Goal: Task Accomplishment & Management: Manage account settings

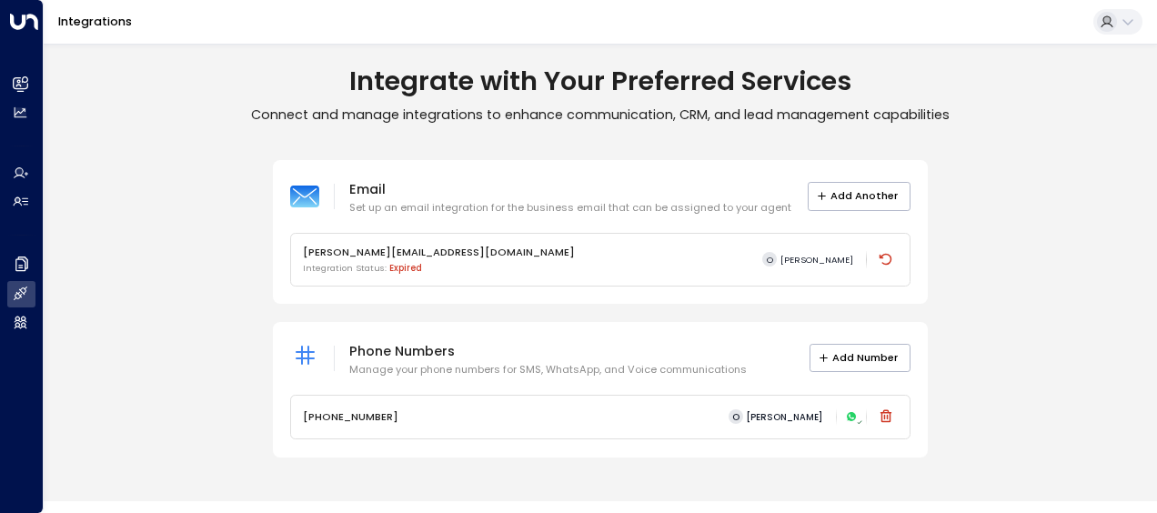
click at [956, 66] on h1 "Integrate with Your Preferred Services" at bounding box center [601, 82] width 1114 height 32
click at [899, 255] on div "oliviasmith@newflex.com Integration Status: expired O Olivia Smith" at bounding box center [600, 260] width 619 height 53
click at [892, 259] on icon at bounding box center [886, 260] width 13 height 12
click at [843, 191] on button "Add Another" at bounding box center [859, 196] width 103 height 28
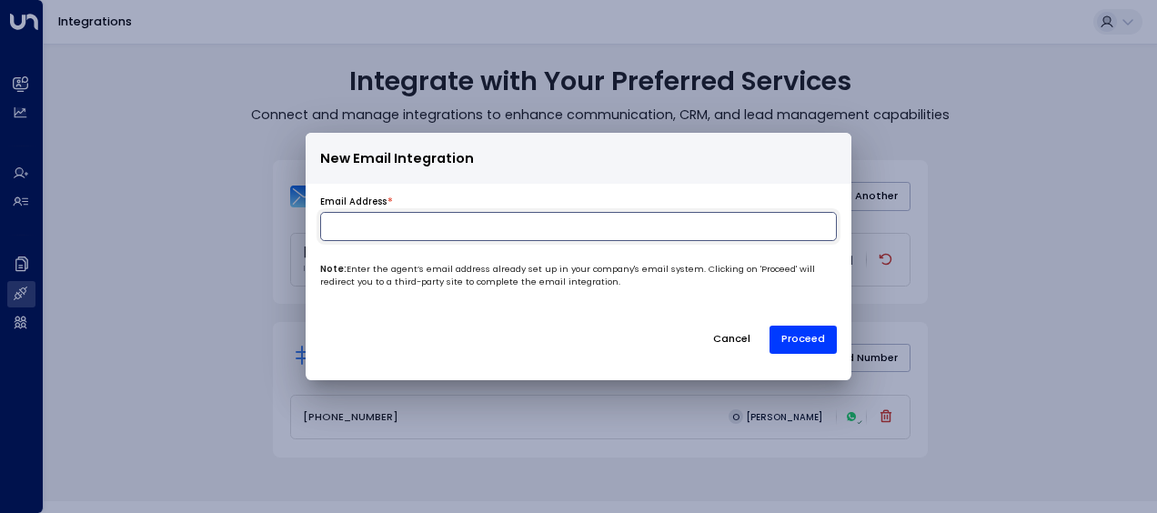
click at [673, 234] on input at bounding box center [578, 226] width 517 height 29
type input "**********"
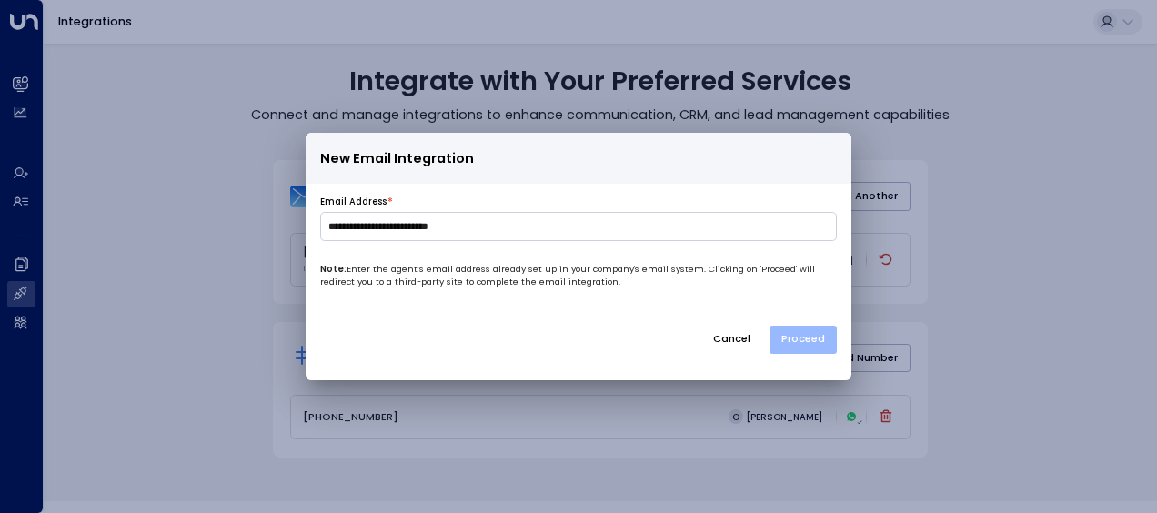
click at [816, 342] on button "Proceed" at bounding box center [803, 340] width 67 height 28
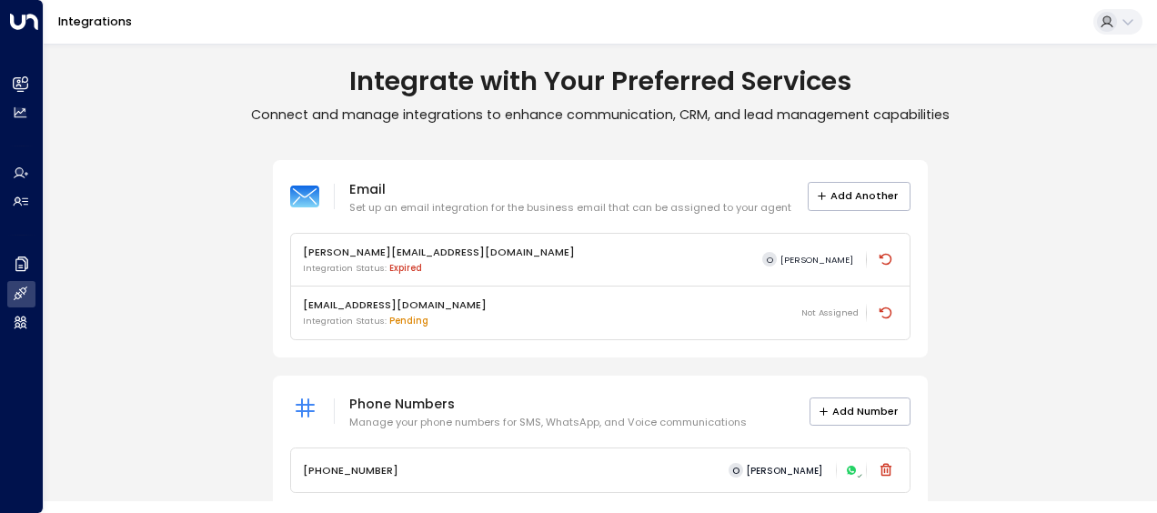
drag, startPoint x: 1030, startPoint y: 106, endPoint x: 1021, endPoint y: 106, distance: 9.1
click at [1030, 107] on p "Connect and manage integrations to enhance communication, CRM, and lead managem…" at bounding box center [601, 114] width 1114 height 17
click at [888, 264] on icon at bounding box center [886, 259] width 15 height 15
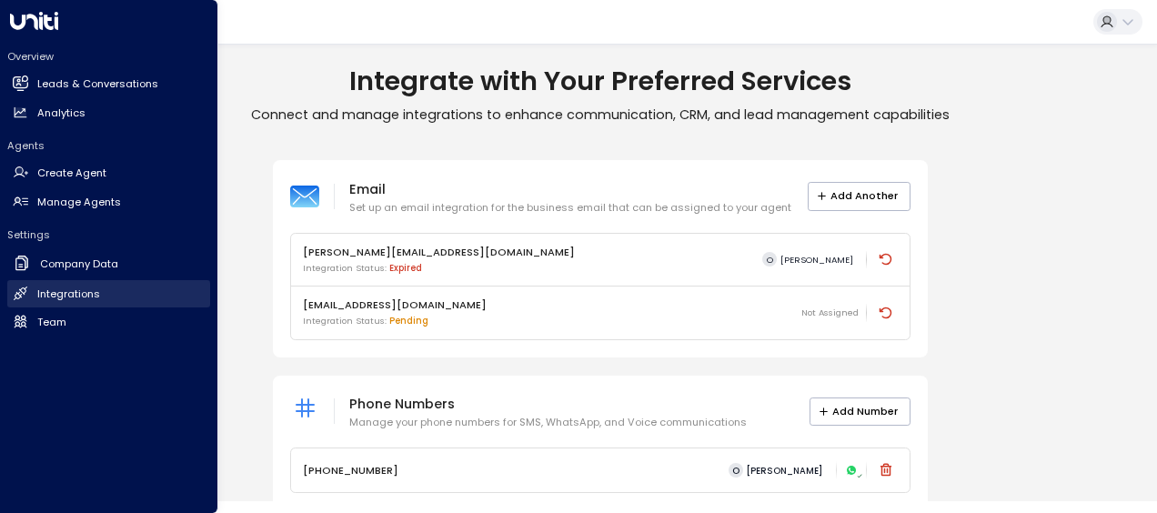
click at [53, 291] on h2 "Integrations" at bounding box center [68, 294] width 63 height 15
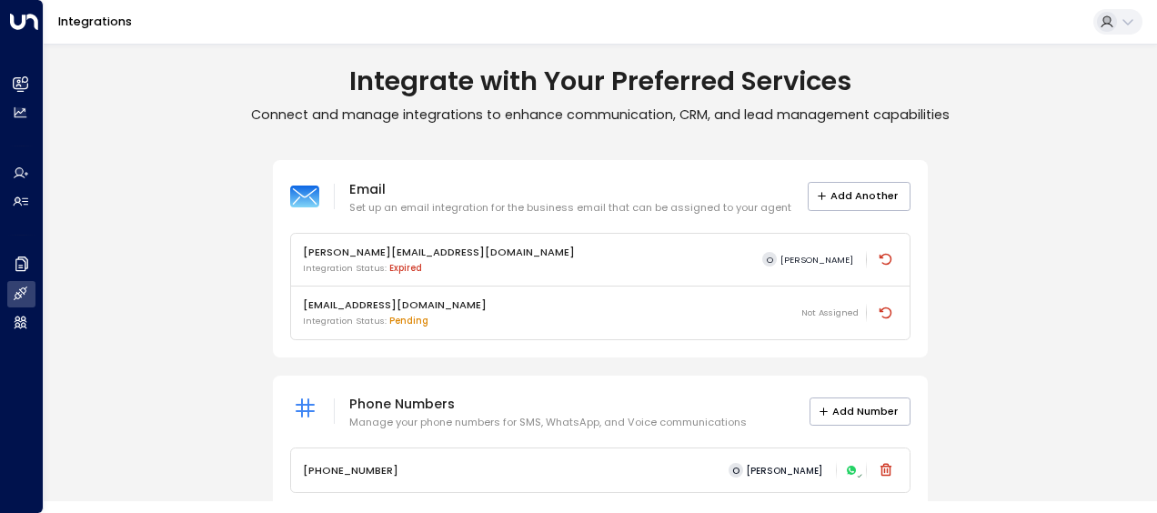
click at [1012, 178] on div "Email Set up an email integration for the business email that can be assigned t…" at bounding box center [601, 335] width 1114 height 350
click at [1121, 18] on icon at bounding box center [1128, 22] width 15 height 15
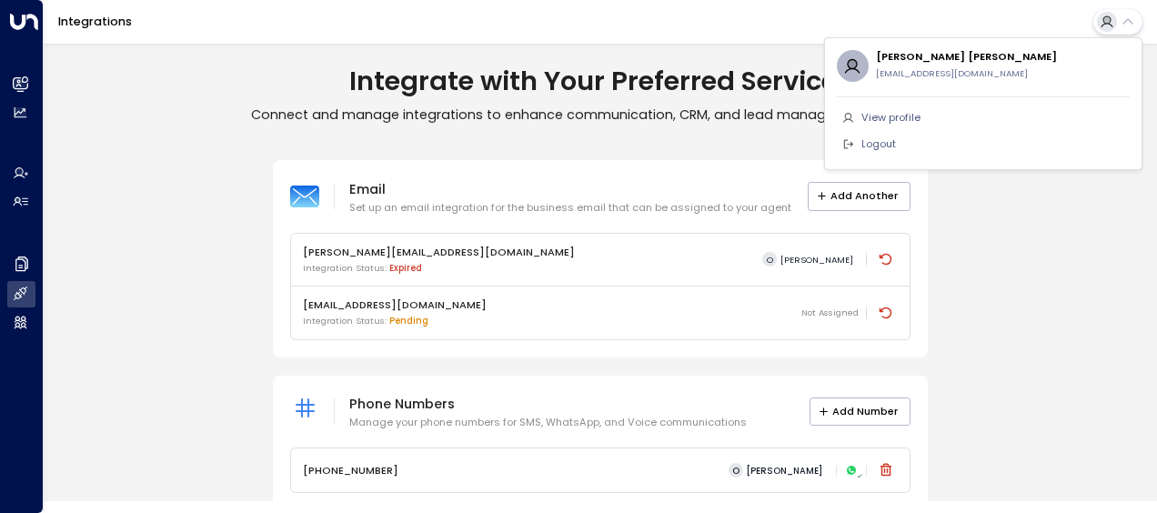
click at [1094, 292] on div at bounding box center [578, 256] width 1157 height 513
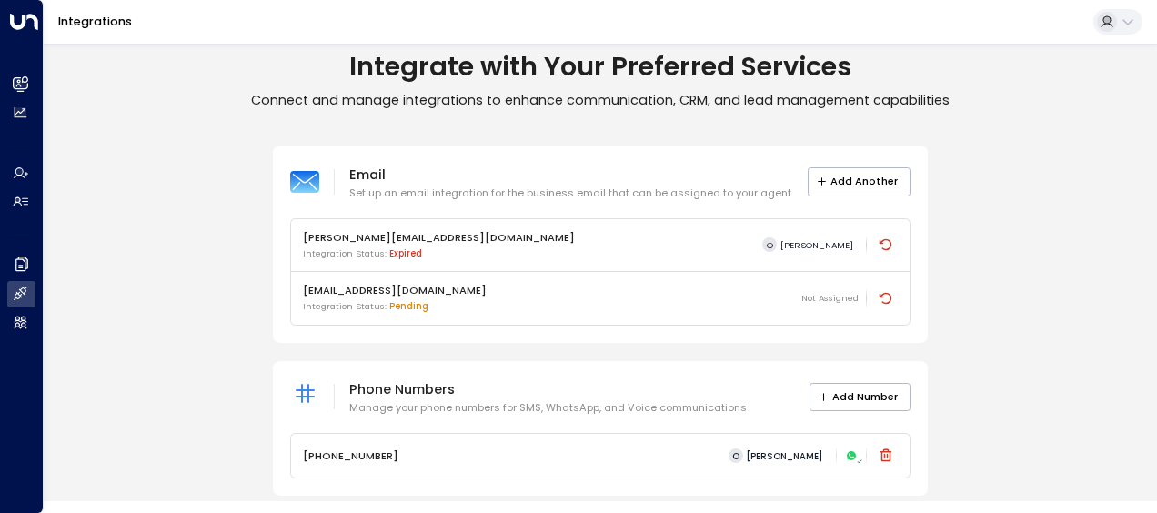
scroll to position [29, 0]
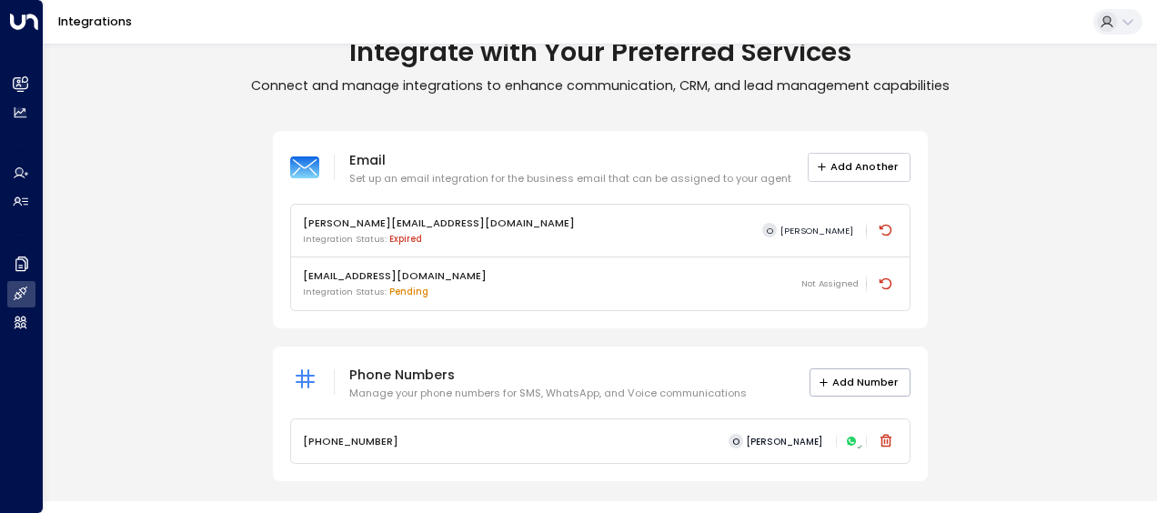
click at [876, 164] on button "Add Another" at bounding box center [859, 167] width 103 height 28
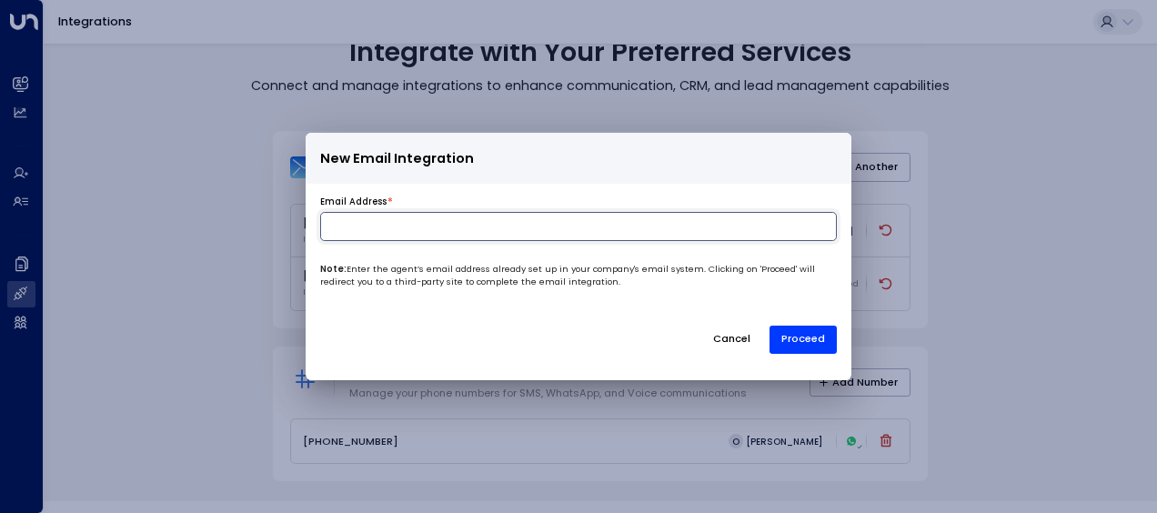
click at [539, 218] on input at bounding box center [578, 226] width 517 height 29
type input "**********"
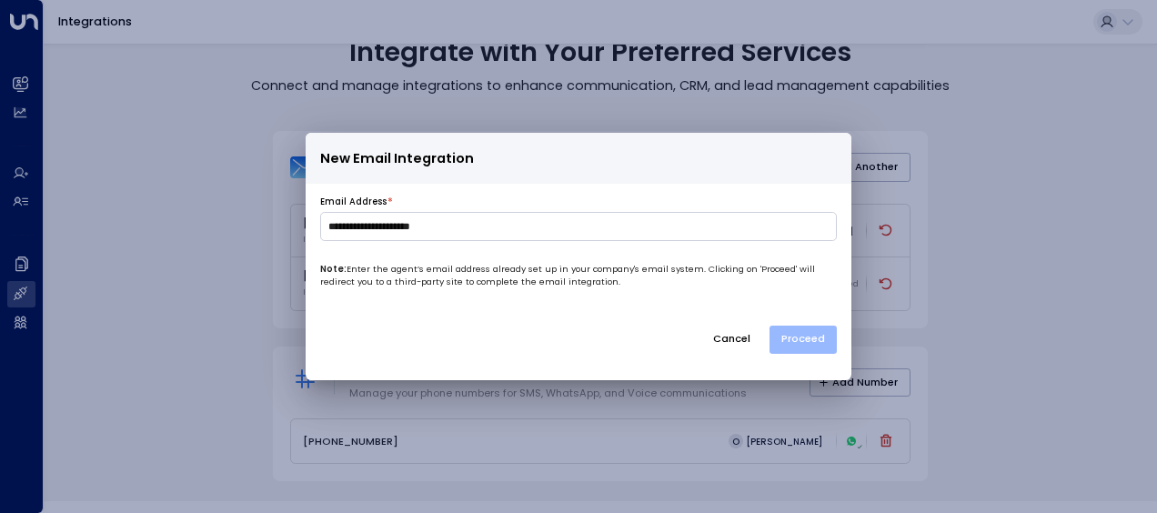
click at [803, 340] on button "Proceed" at bounding box center [803, 340] width 67 height 28
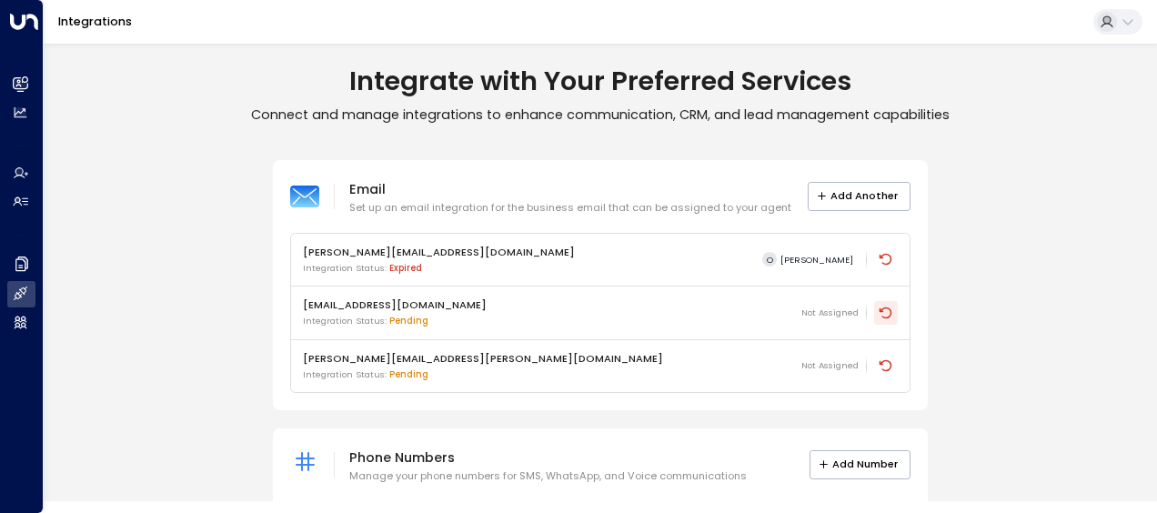
click at [885, 308] on icon at bounding box center [886, 313] width 15 height 15
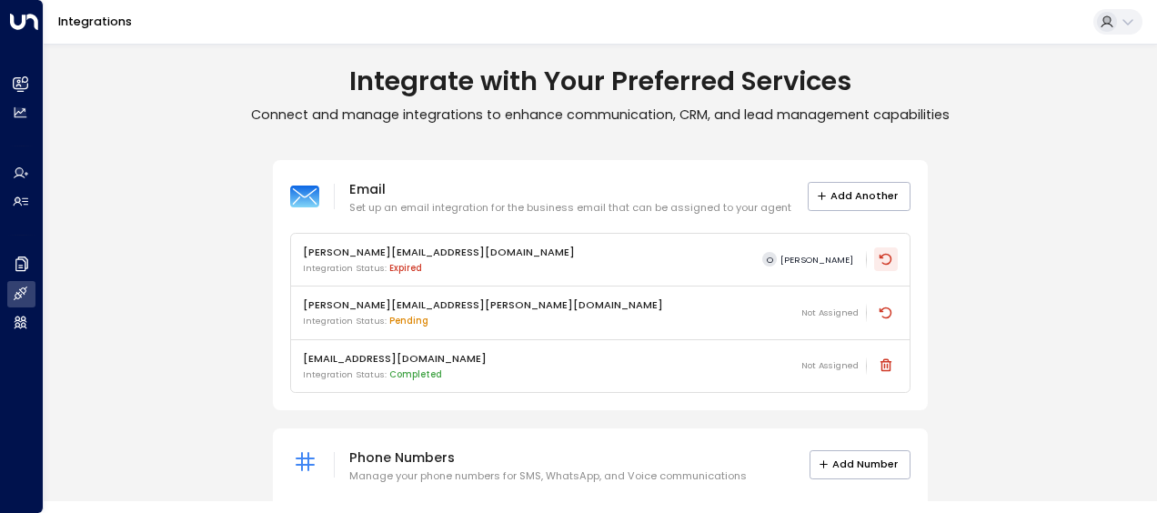
click at [881, 262] on icon at bounding box center [886, 260] width 13 height 12
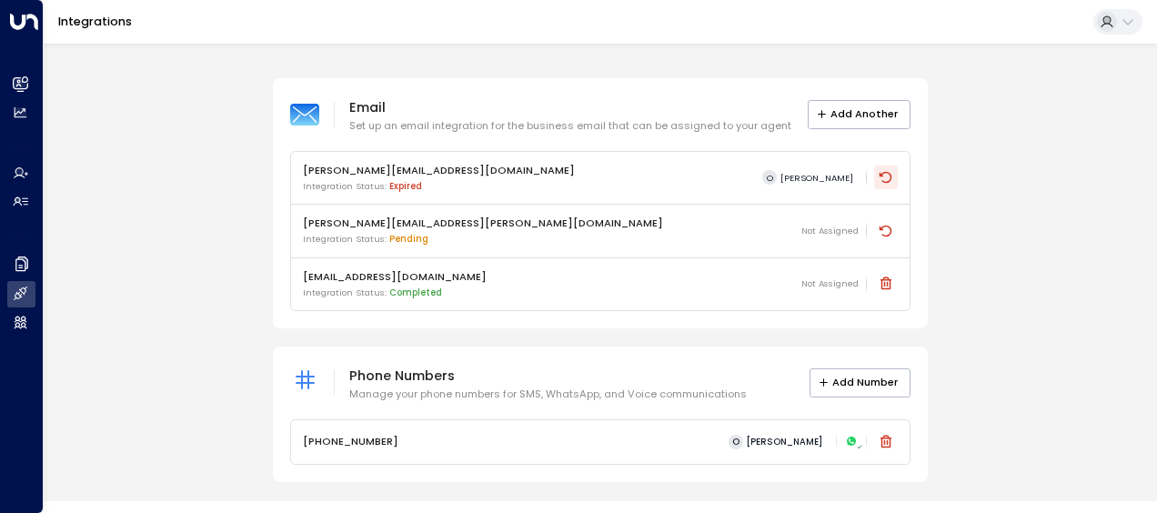
click at [885, 178] on icon at bounding box center [886, 177] width 15 height 15
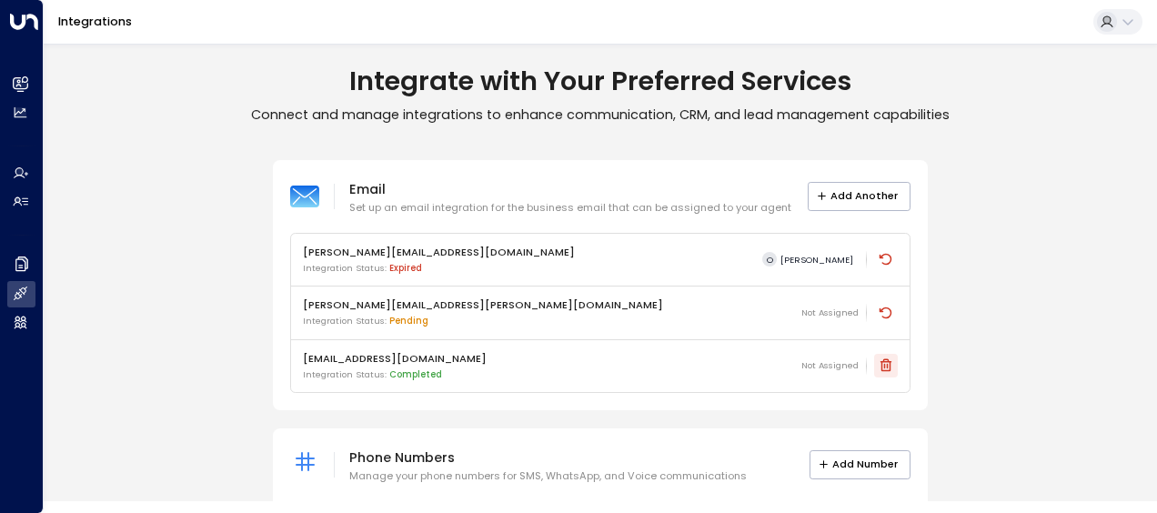
click at [886, 366] on icon at bounding box center [886, 366] width 15 height 15
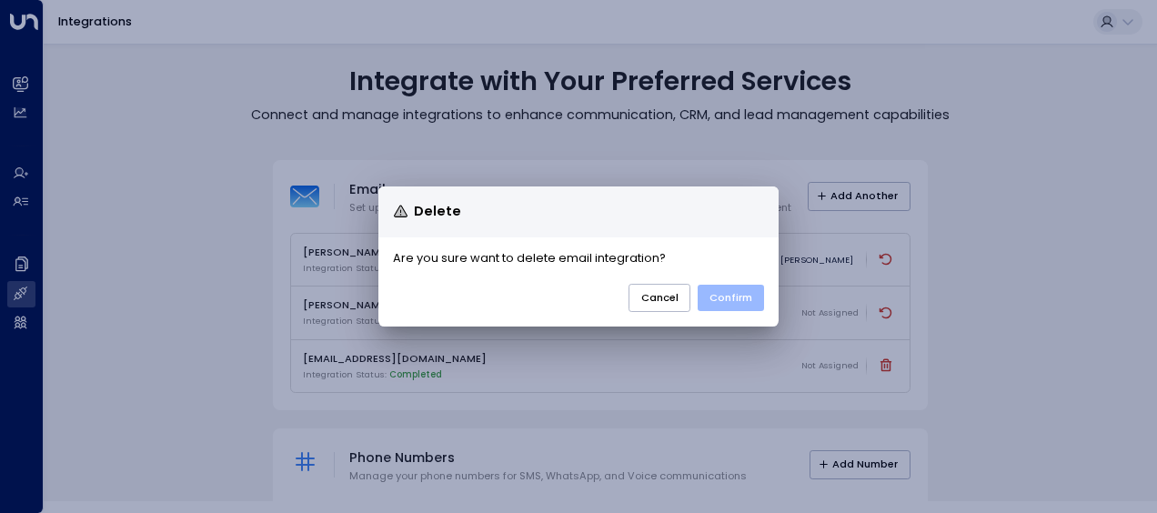
click at [721, 291] on button "Confirm" at bounding box center [731, 298] width 66 height 26
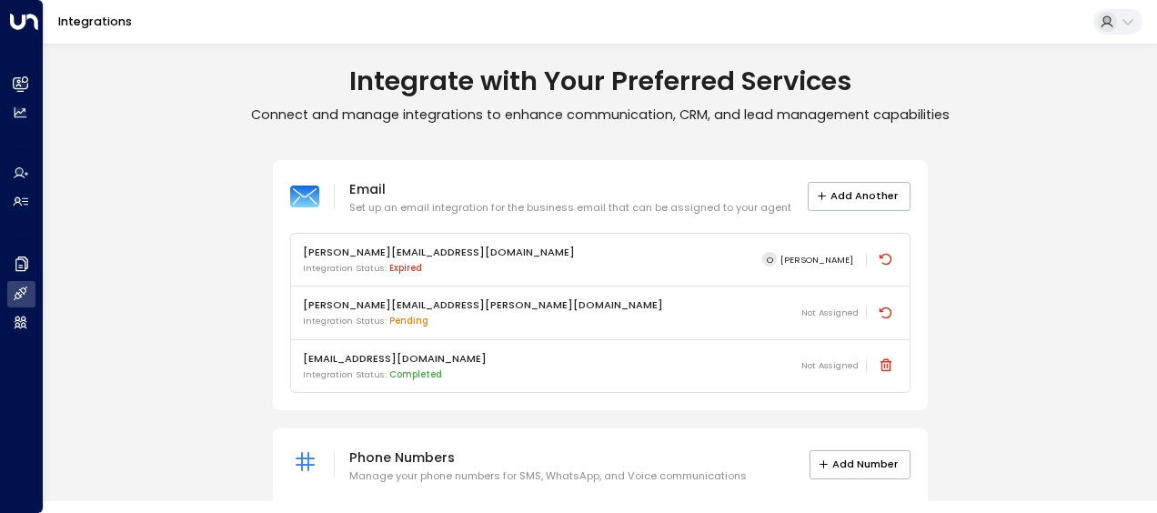
click at [1124, 18] on icon at bounding box center [1128, 22] width 15 height 15
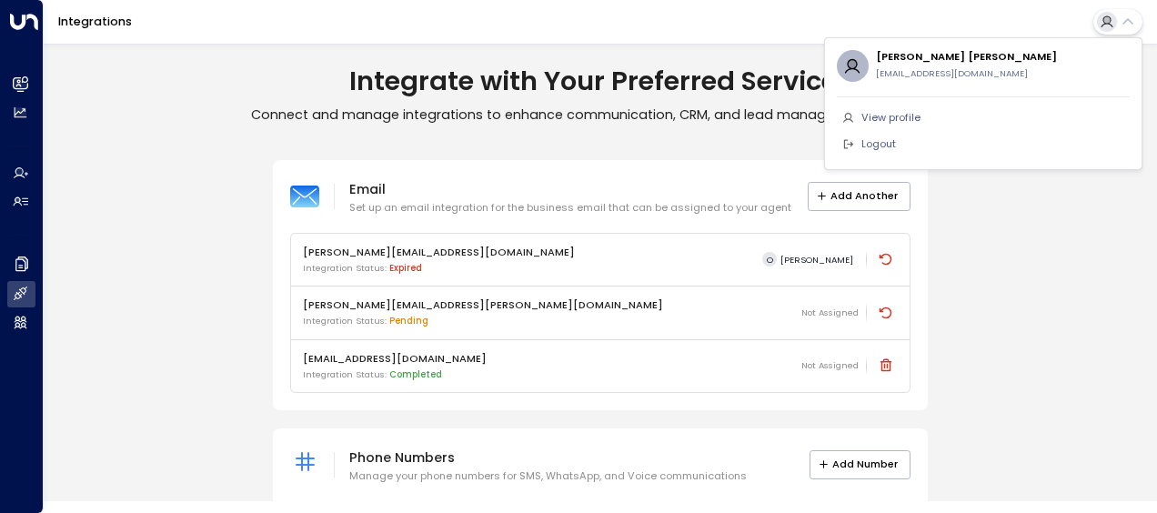
click at [1058, 383] on div at bounding box center [578, 256] width 1157 height 513
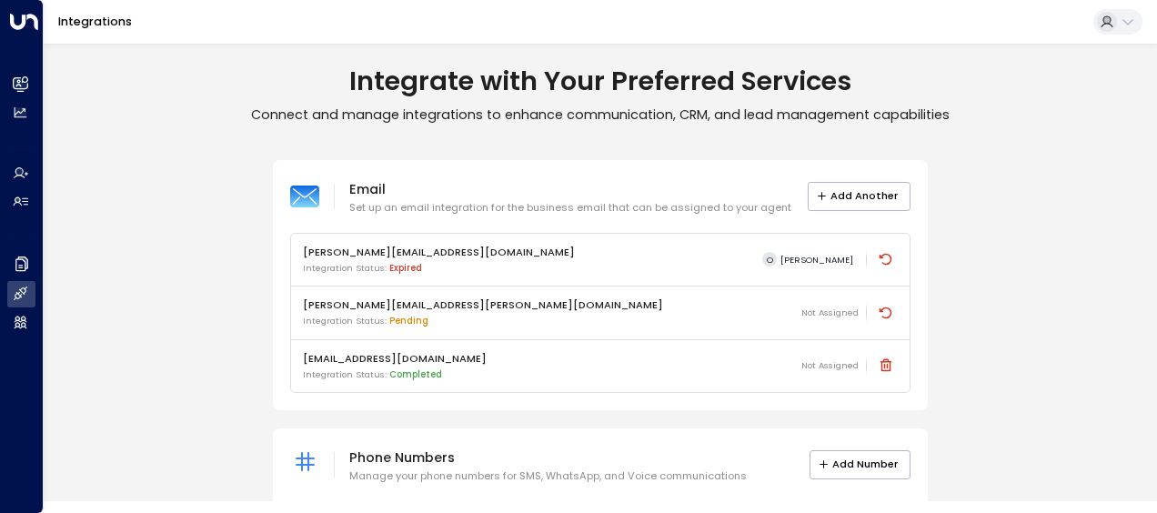
click at [1084, 117] on p "Connect and manage integrations to enhance communication, CRM, and lead managem…" at bounding box center [601, 114] width 1114 height 17
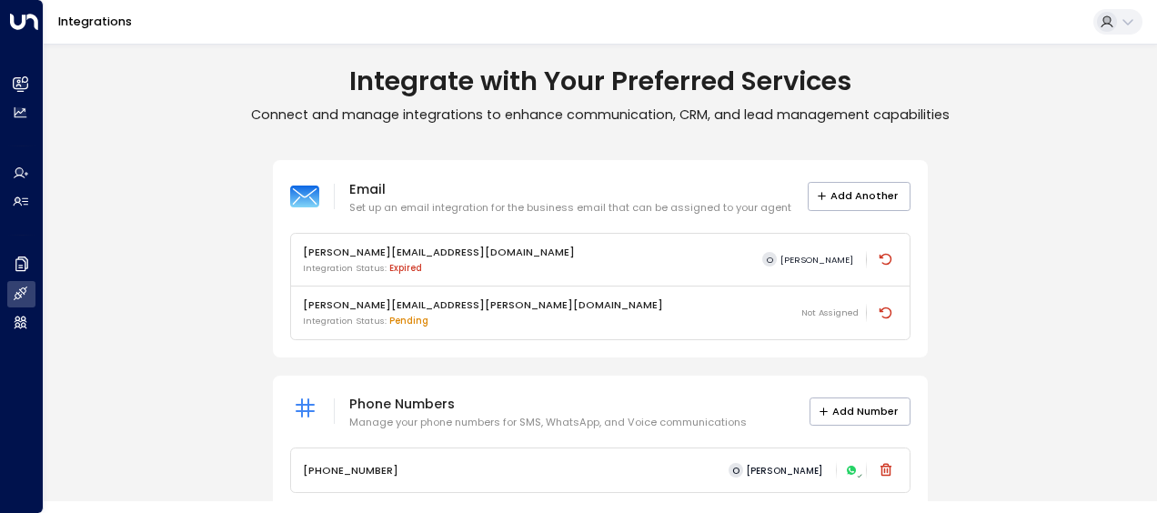
click at [169, 260] on div "Email Set up an email integration for the business email that can be assigned t…" at bounding box center [601, 335] width 1114 height 350
click at [186, 348] on div "Email Set up an email integration for the business email that can be assigned t…" at bounding box center [601, 335] width 1114 height 350
click at [90, 101] on div "Integrate with Your Preferred Services Connect and manage integrations to enhan…" at bounding box center [601, 95] width 1114 height 58
click at [1063, 127] on div "Integrate with Your Preferred Services Connect and manage integrations to enhan…" at bounding box center [601, 288] width 1114 height 460
